Goal: Transaction & Acquisition: Purchase product/service

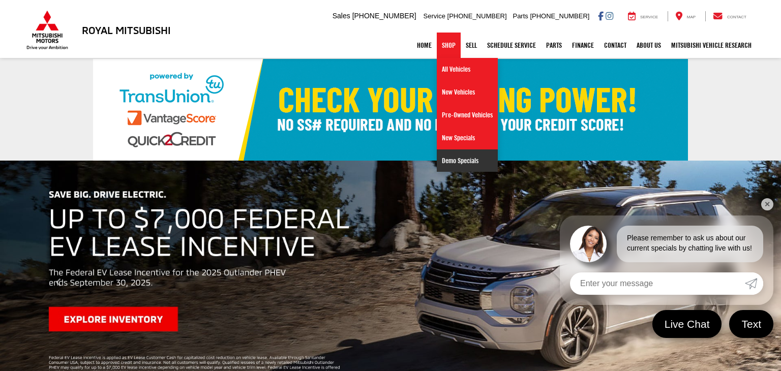
click at [454, 164] on link "Demo Specials" at bounding box center [467, 160] width 61 height 22
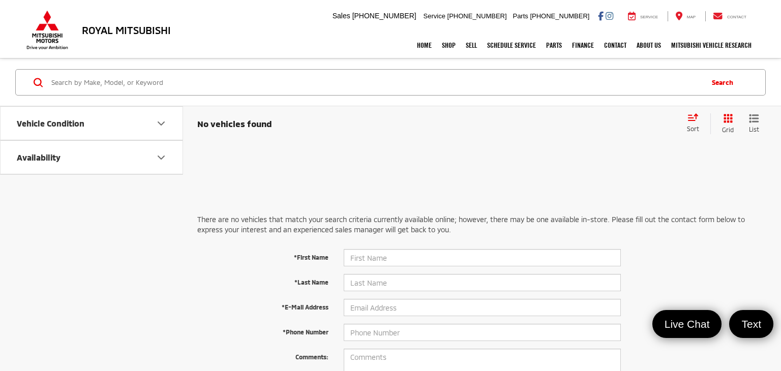
click at [41, 36] on div "Home Shop All Vehicles New Vehicles Pre-Owned Vehicles New Specials Demo Specia…" at bounding box center [390, 45] width 732 height 25
click at [168, 122] on button "Vehicle Condition" at bounding box center [92, 123] width 183 height 33
click at [40, 156] on span "NEW" at bounding box center [39, 152] width 18 height 8
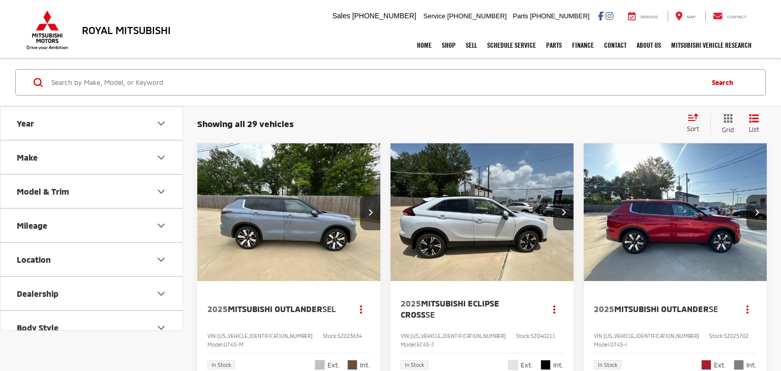
click at [167, 194] on icon "Model & Trim" at bounding box center [161, 192] width 12 height 12
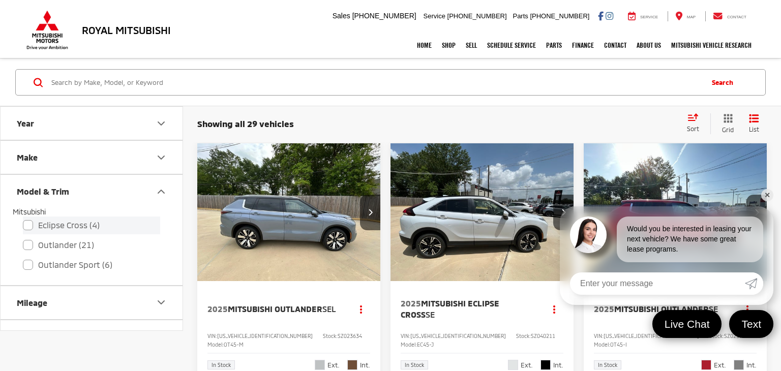
scroll to position [226, 0]
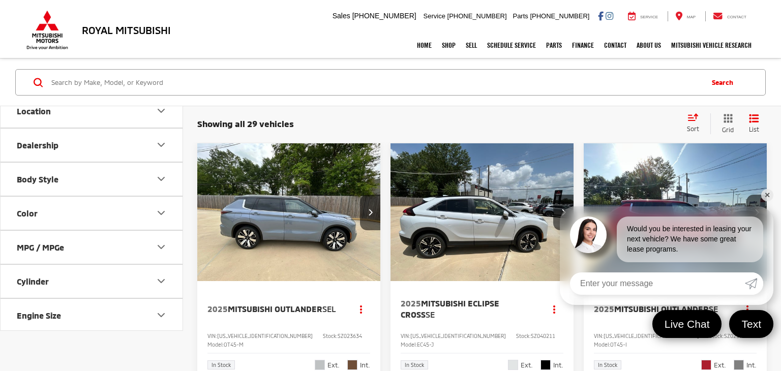
click at [768, 198] on link "✕" at bounding box center [767, 195] width 12 height 12
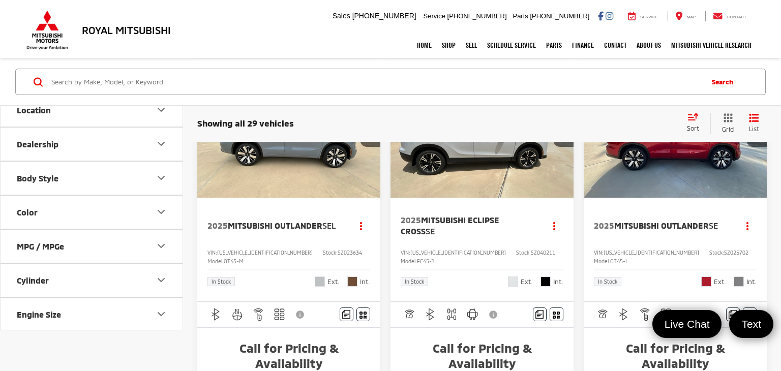
scroll to position [0, 0]
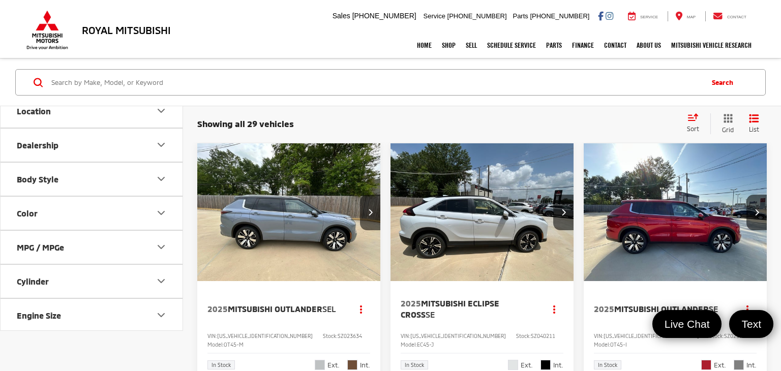
click at [44, 29] on img at bounding box center [47, 30] width 46 height 40
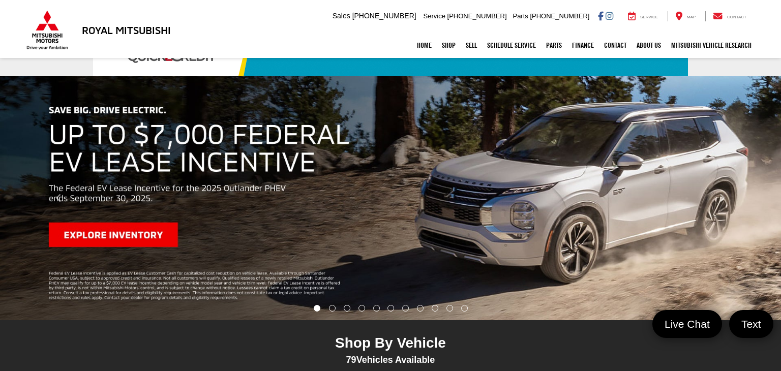
scroll to position [87, 0]
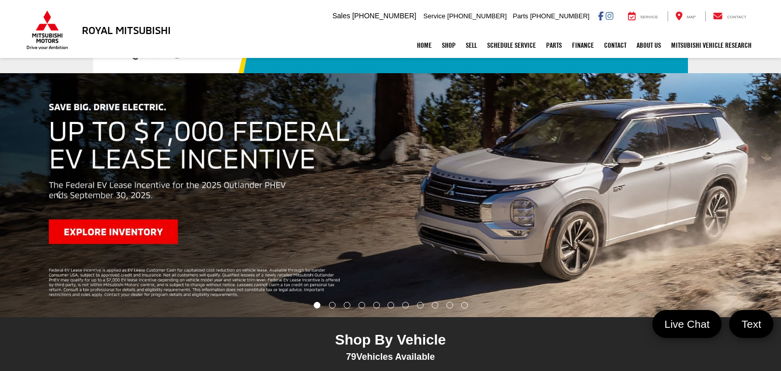
click at [42, 32] on img at bounding box center [47, 30] width 46 height 40
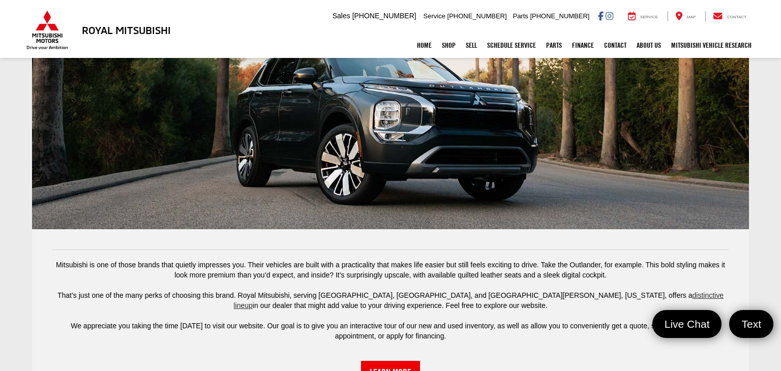
scroll to position [1984, 0]
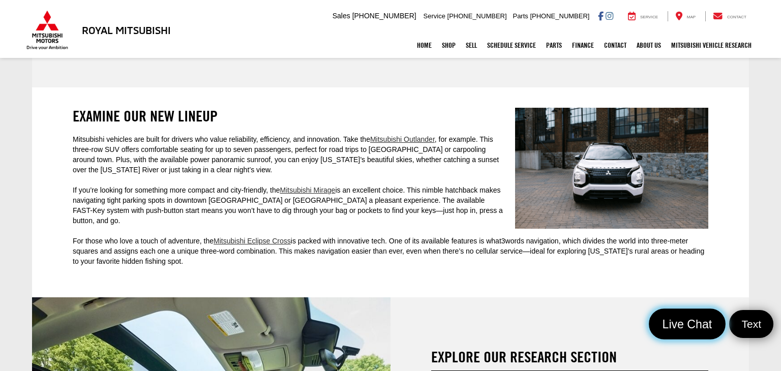
click at [696, 333] on link "Live Chat" at bounding box center [687, 324] width 76 height 31
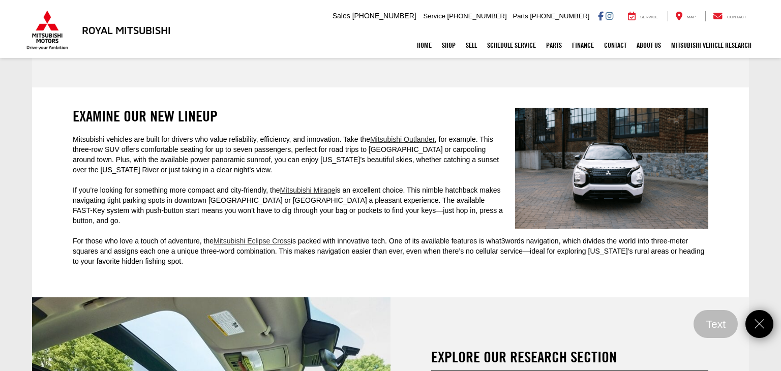
scroll to position [2273, 0]
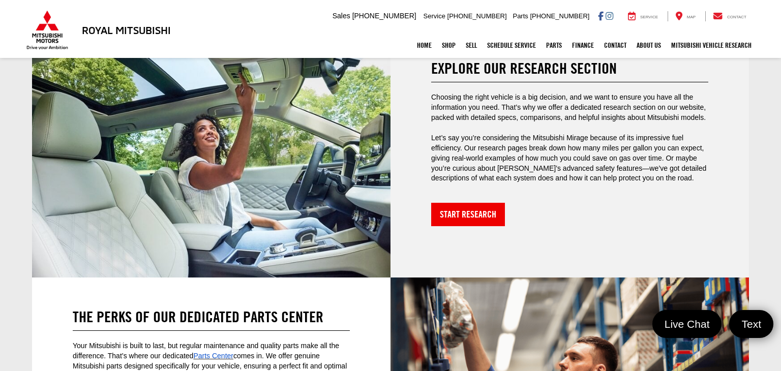
scroll to position [2029, 0]
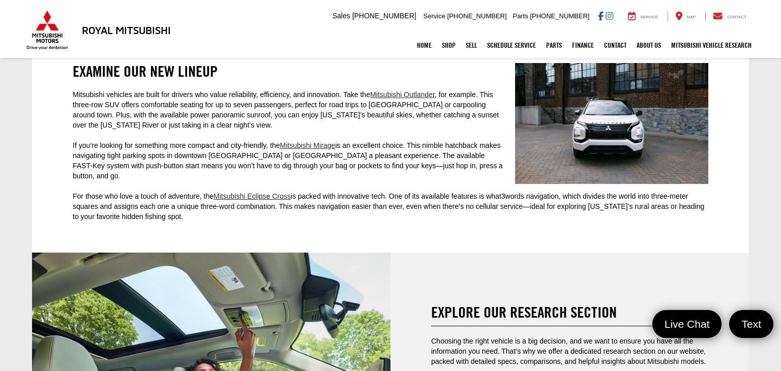
click at [46, 29] on img at bounding box center [47, 30] width 46 height 40
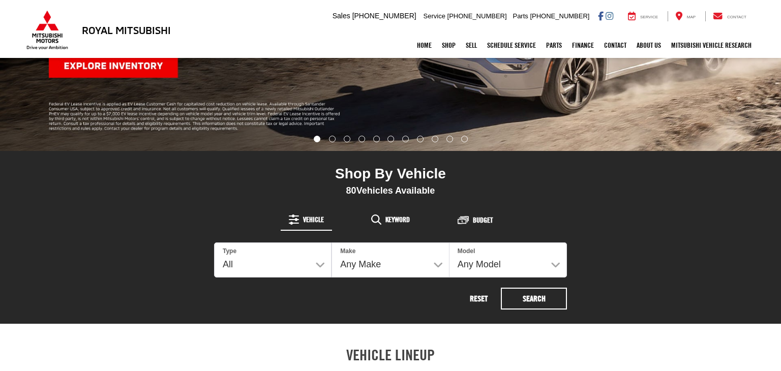
scroll to position [254, 0]
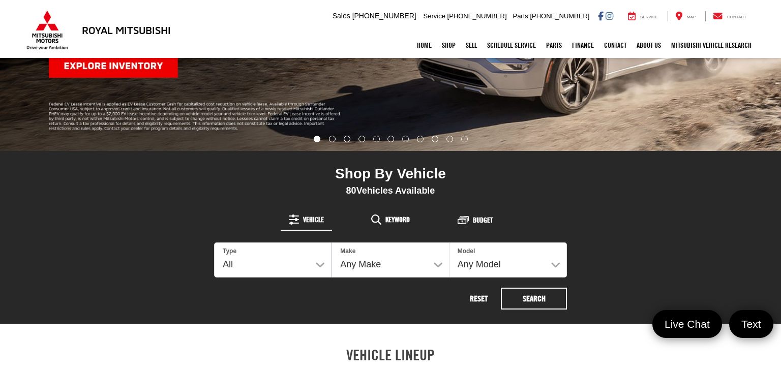
drag, startPoint x: 104, startPoint y: 106, endPoint x: 260, endPoint y: 123, distance: 157.4
click at [260, 123] on div "Carousel section with vehicle pictures - may contain disclaimers." at bounding box center [390, 29] width 781 height 244
click at [293, 268] on select "All New Used" at bounding box center [272, 259] width 117 height 35
select select "Type:N"
click at [214, 242] on select "All New Used" at bounding box center [272, 259] width 117 height 35
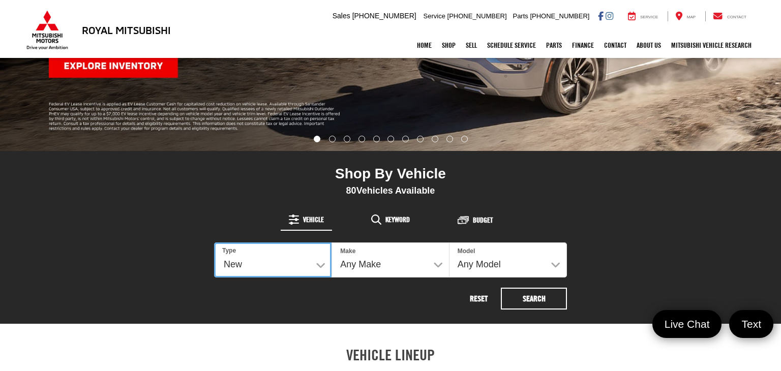
select select "Mitsubishi"
select select
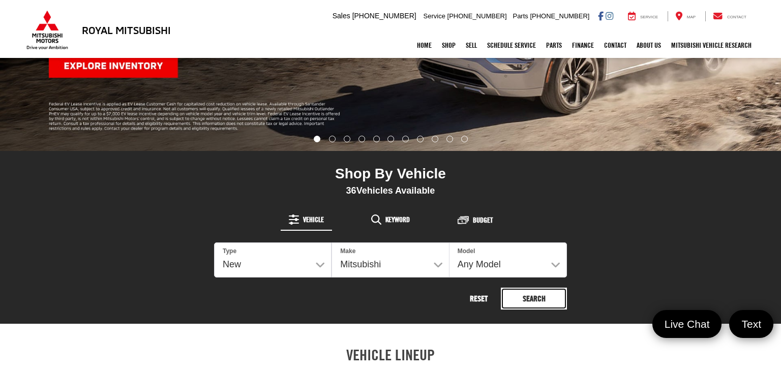
click at [523, 299] on button "Search" at bounding box center [534, 299] width 66 height 22
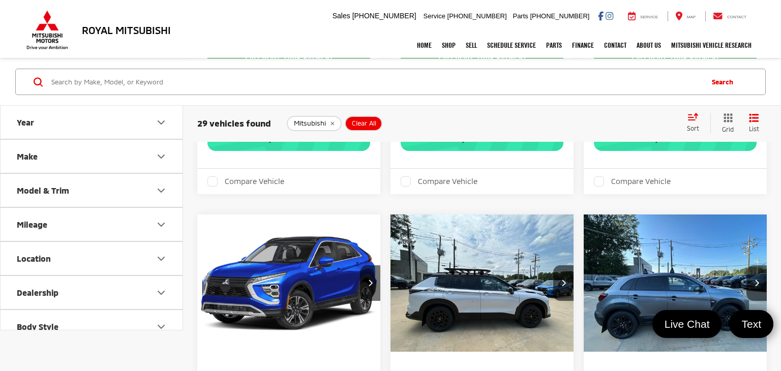
scroll to position [548, 0]
